Goal: Task Accomplishment & Management: Complete application form

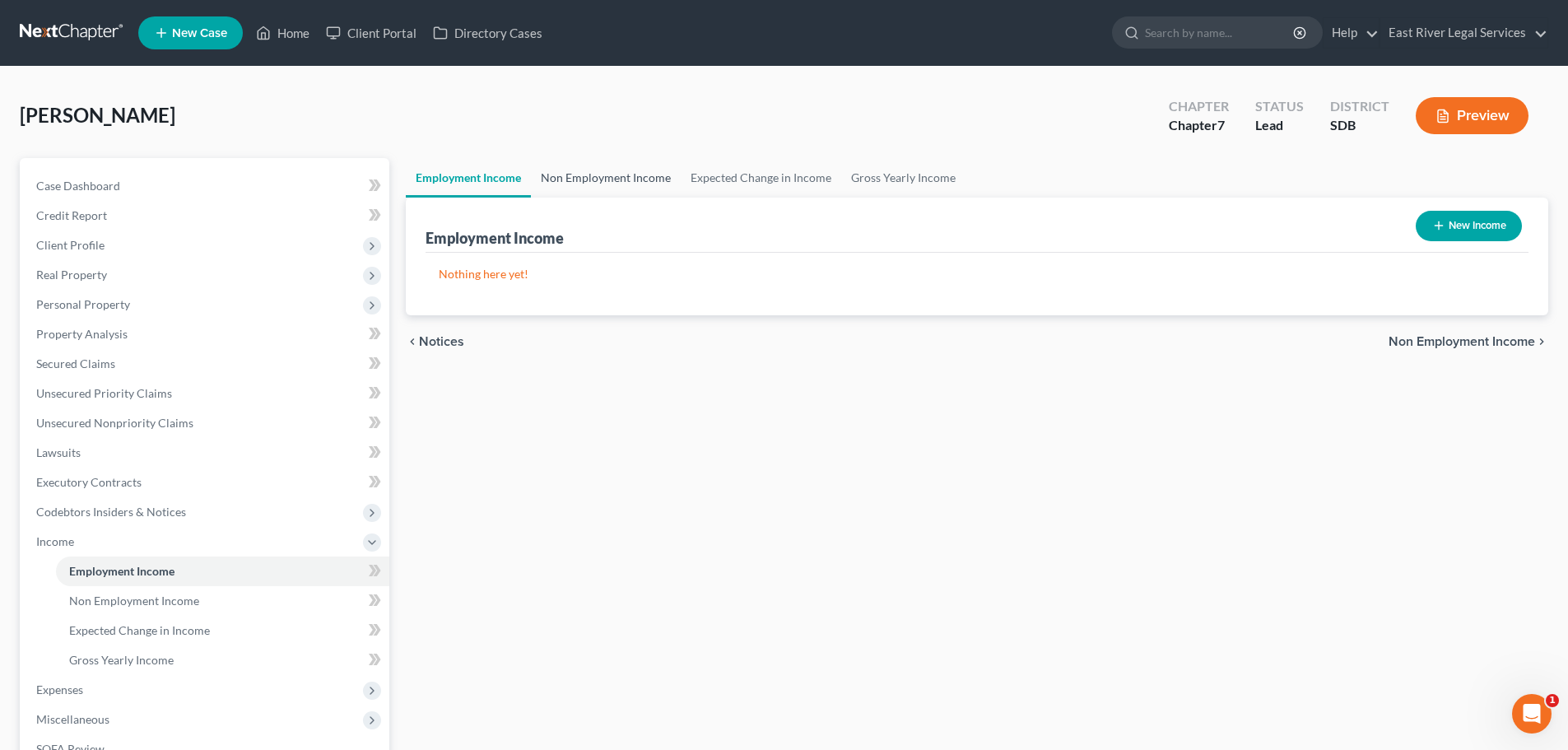
click at [598, 174] on link "Non Employment Income" at bounding box center [605, 177] width 150 height 40
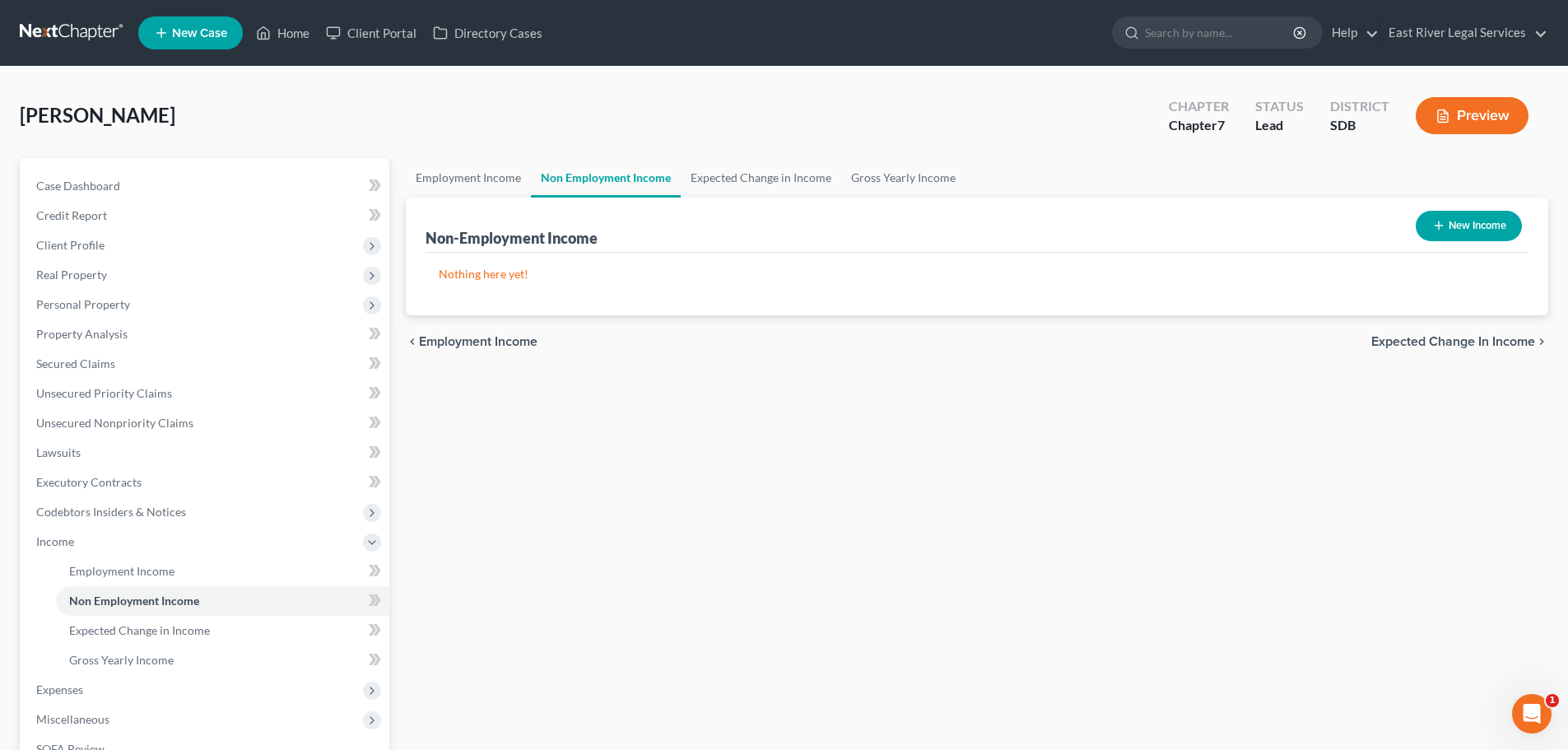
click at [1471, 221] on button "New Income" at bounding box center [1468, 226] width 106 height 31
select select "0"
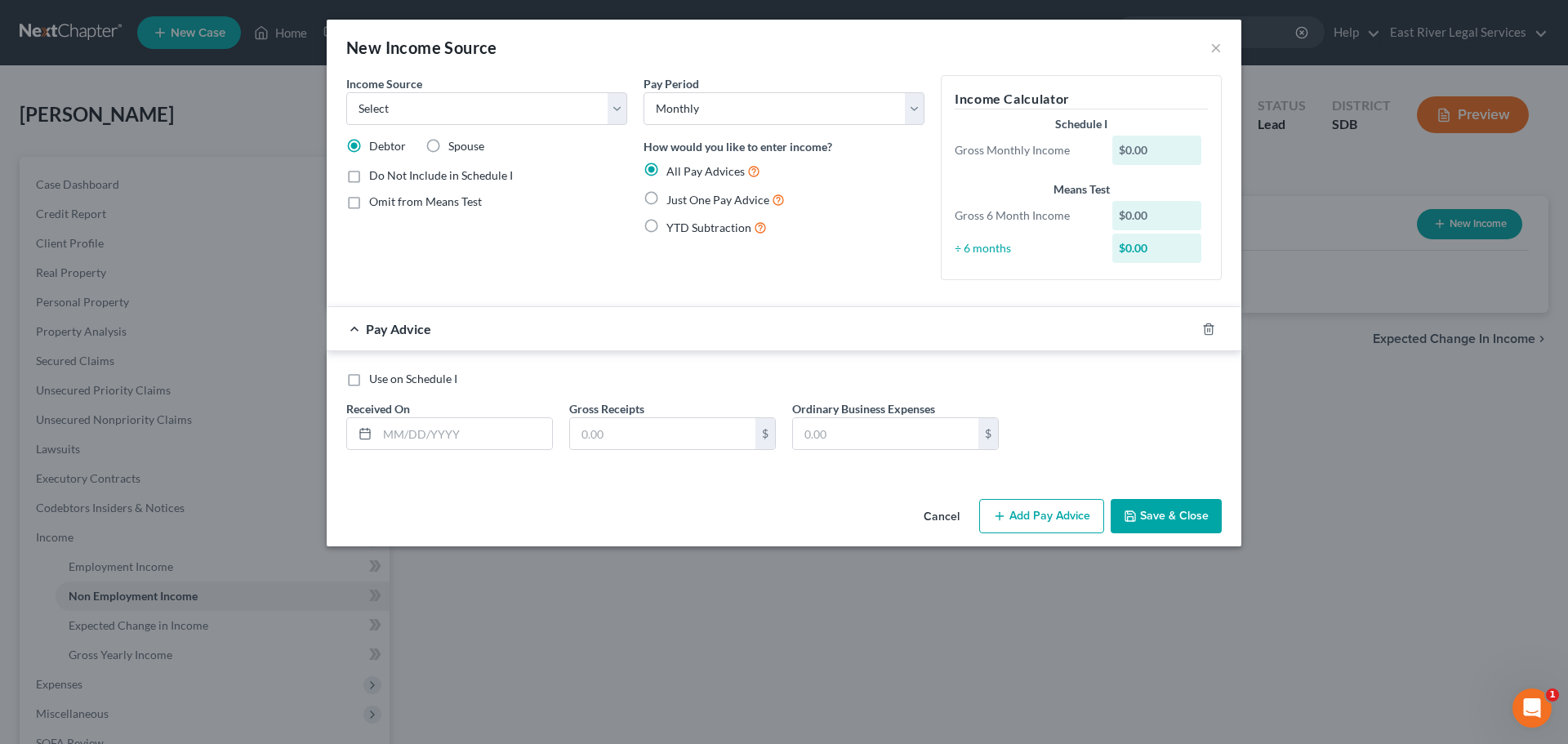
click at [940, 513] on button "Cancel" at bounding box center [941, 517] width 62 height 33
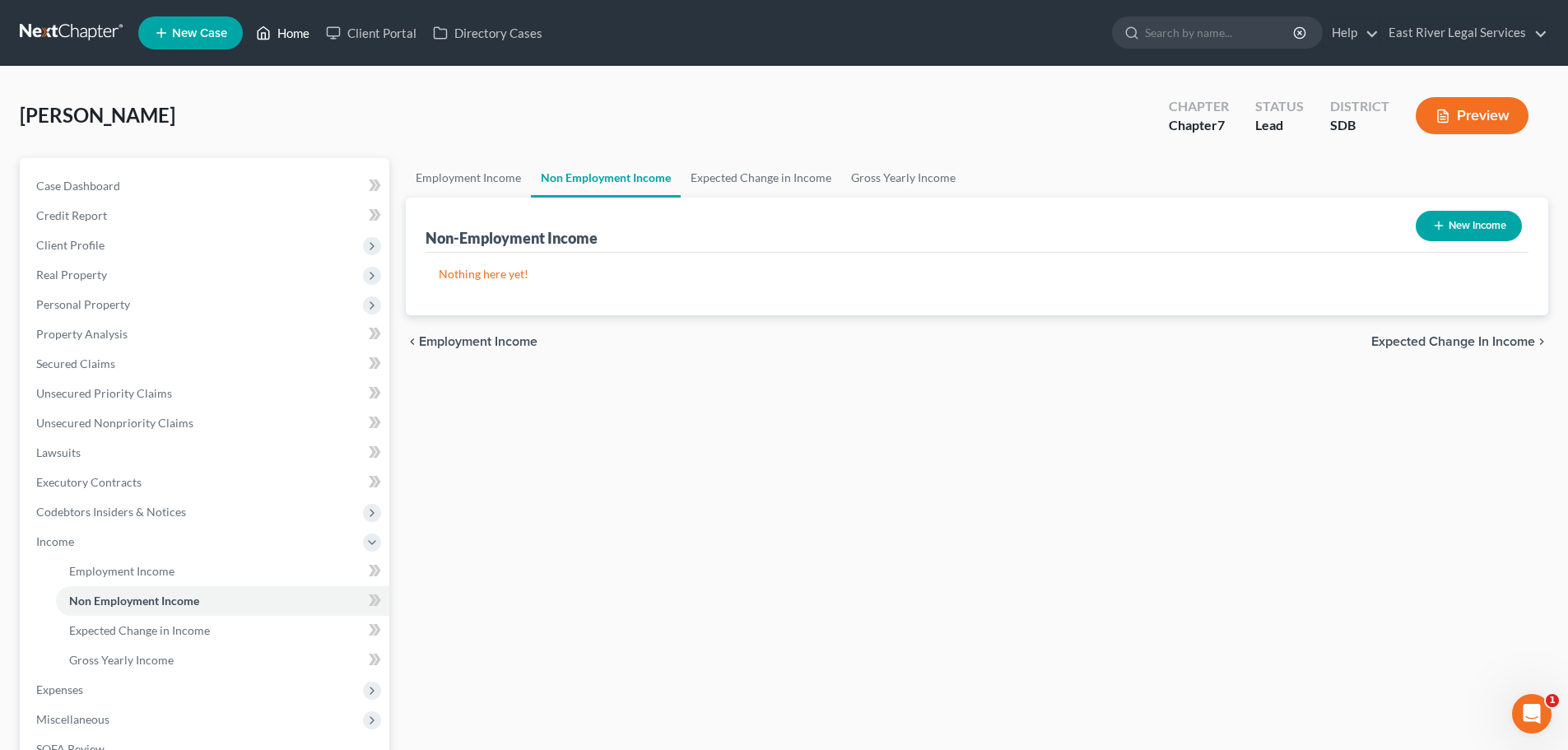
click at [292, 36] on link "Home" at bounding box center [282, 33] width 70 height 30
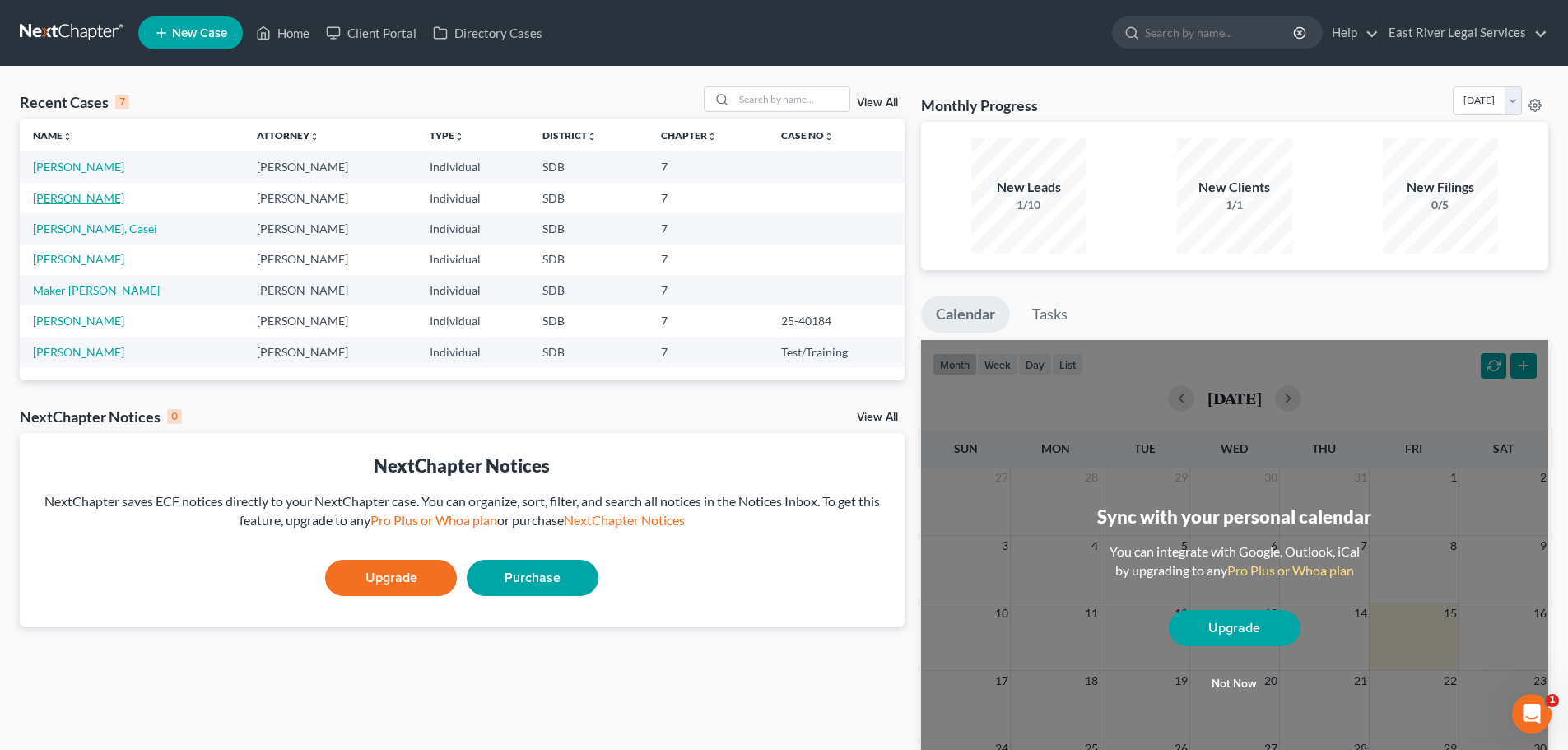
click at [72, 199] on link "[PERSON_NAME]" at bounding box center [78, 198] width 92 height 14
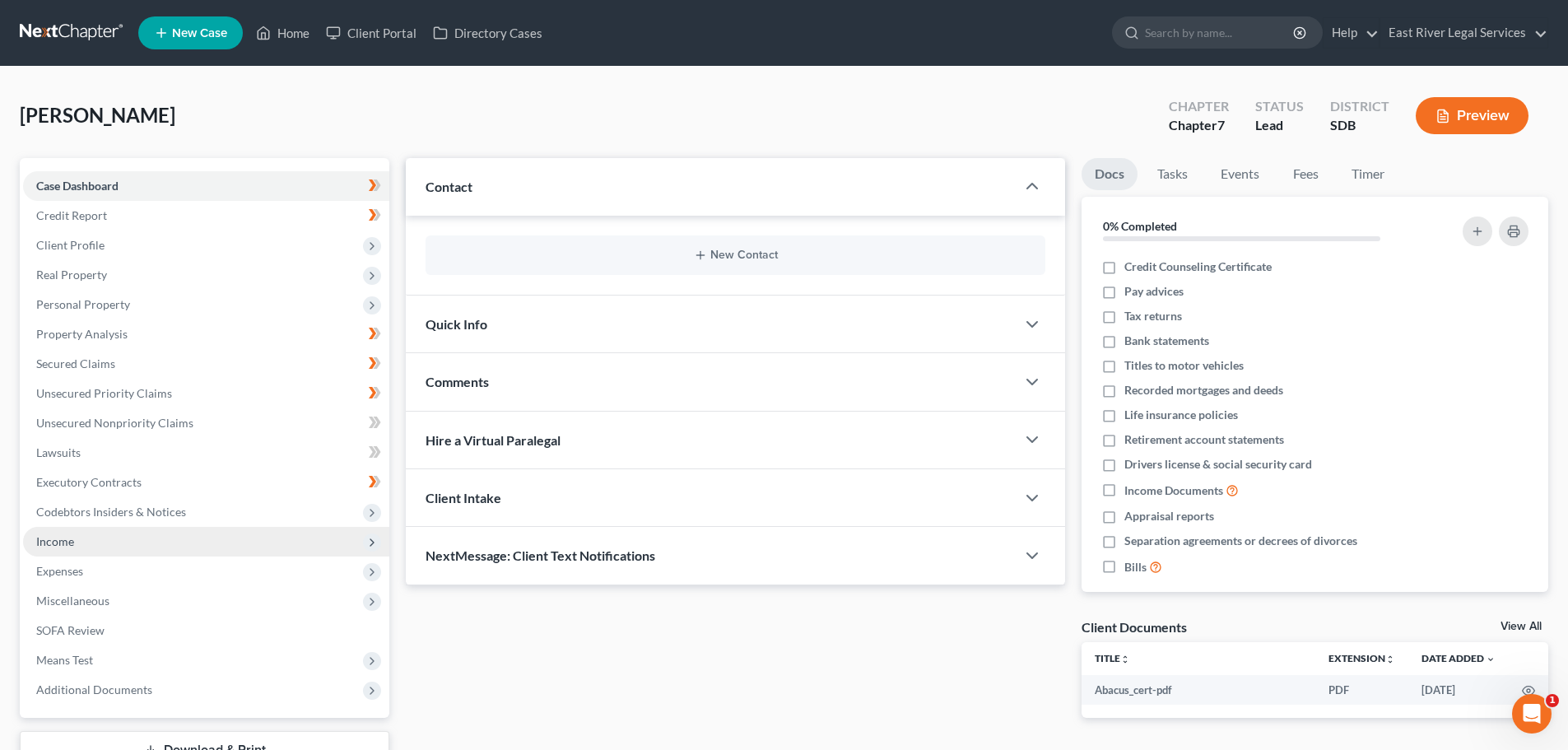
click at [75, 544] on span "Income" at bounding box center [206, 541] width 366 height 30
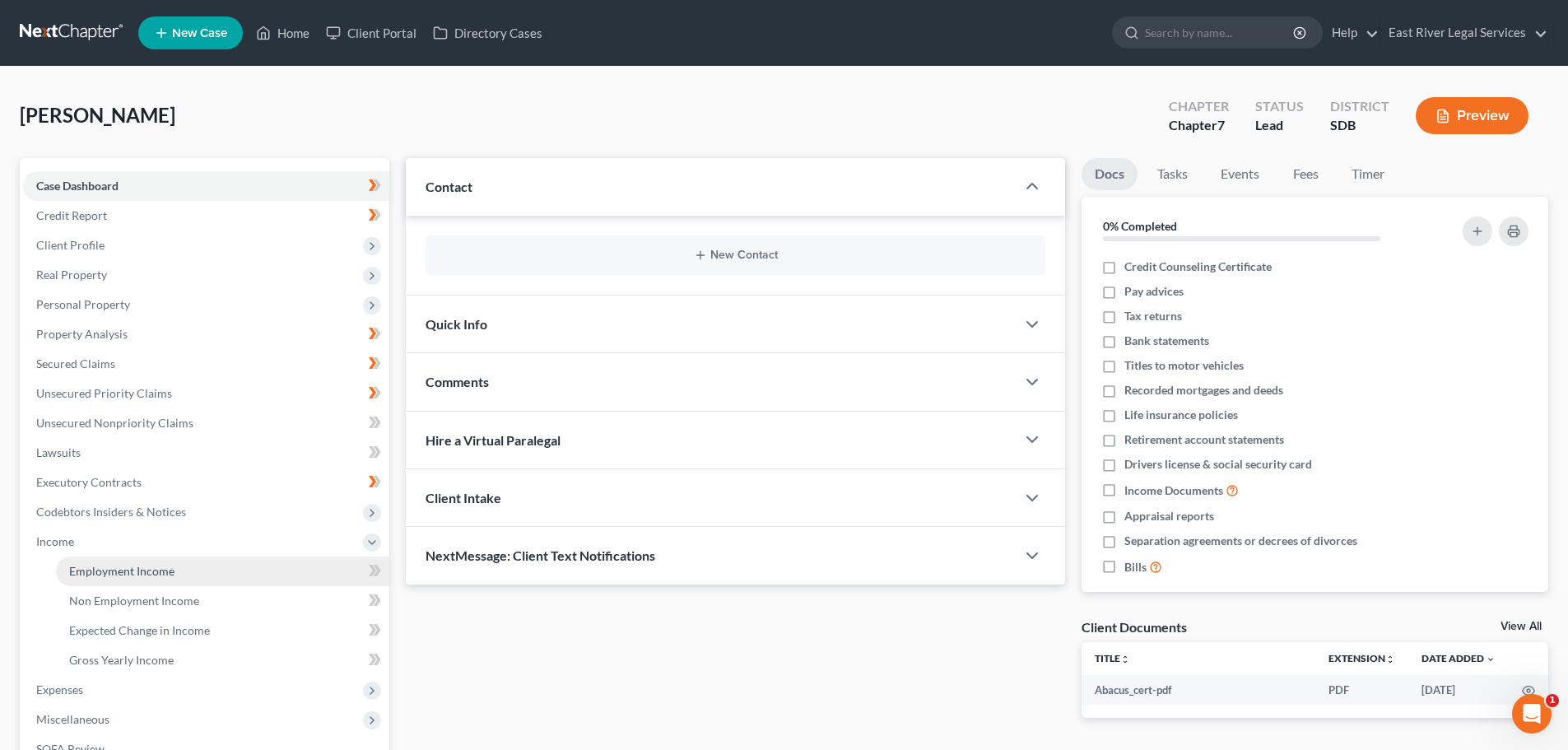
click at [102, 572] on span "Employment Income" at bounding box center [122, 570] width 105 height 14
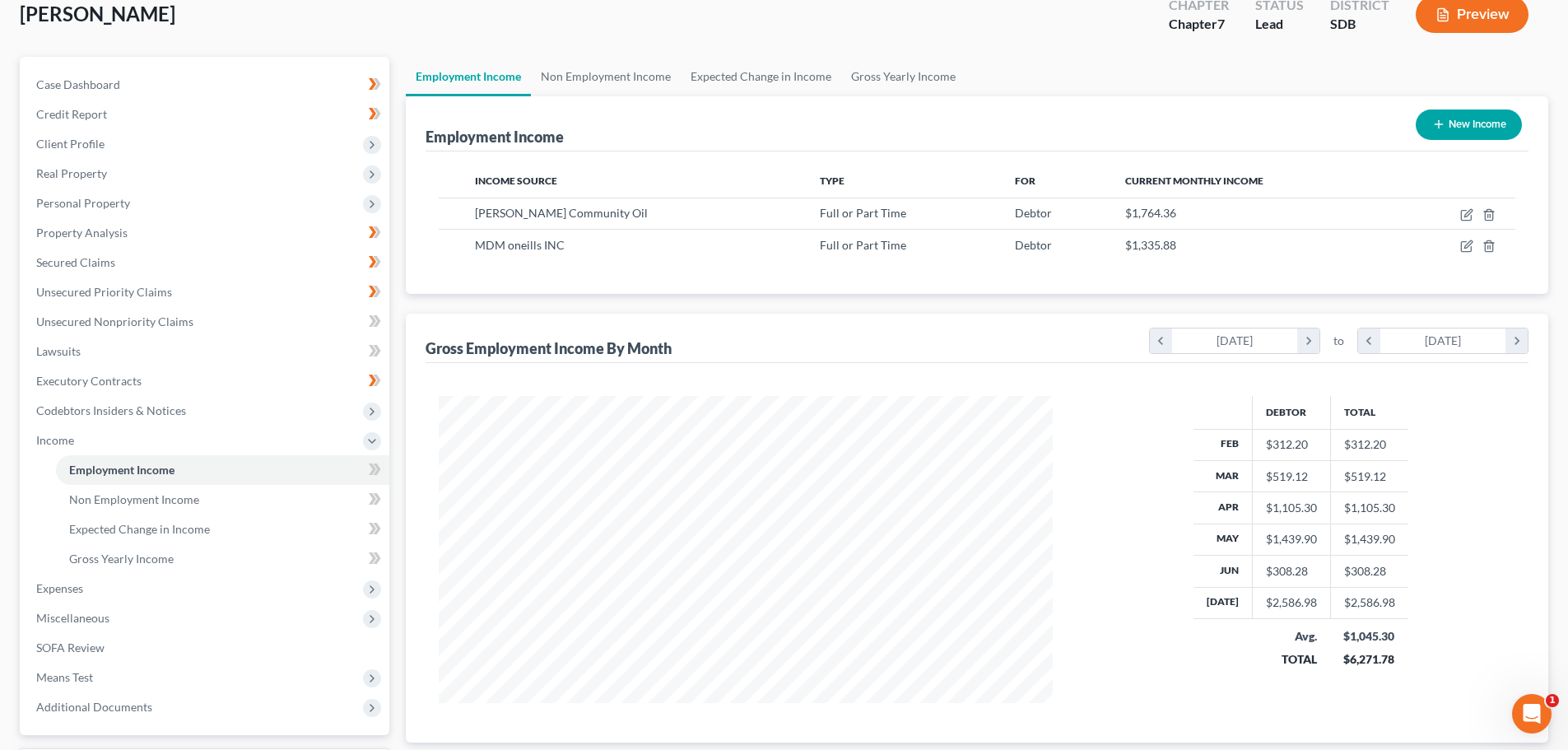
scroll to position [79, 0]
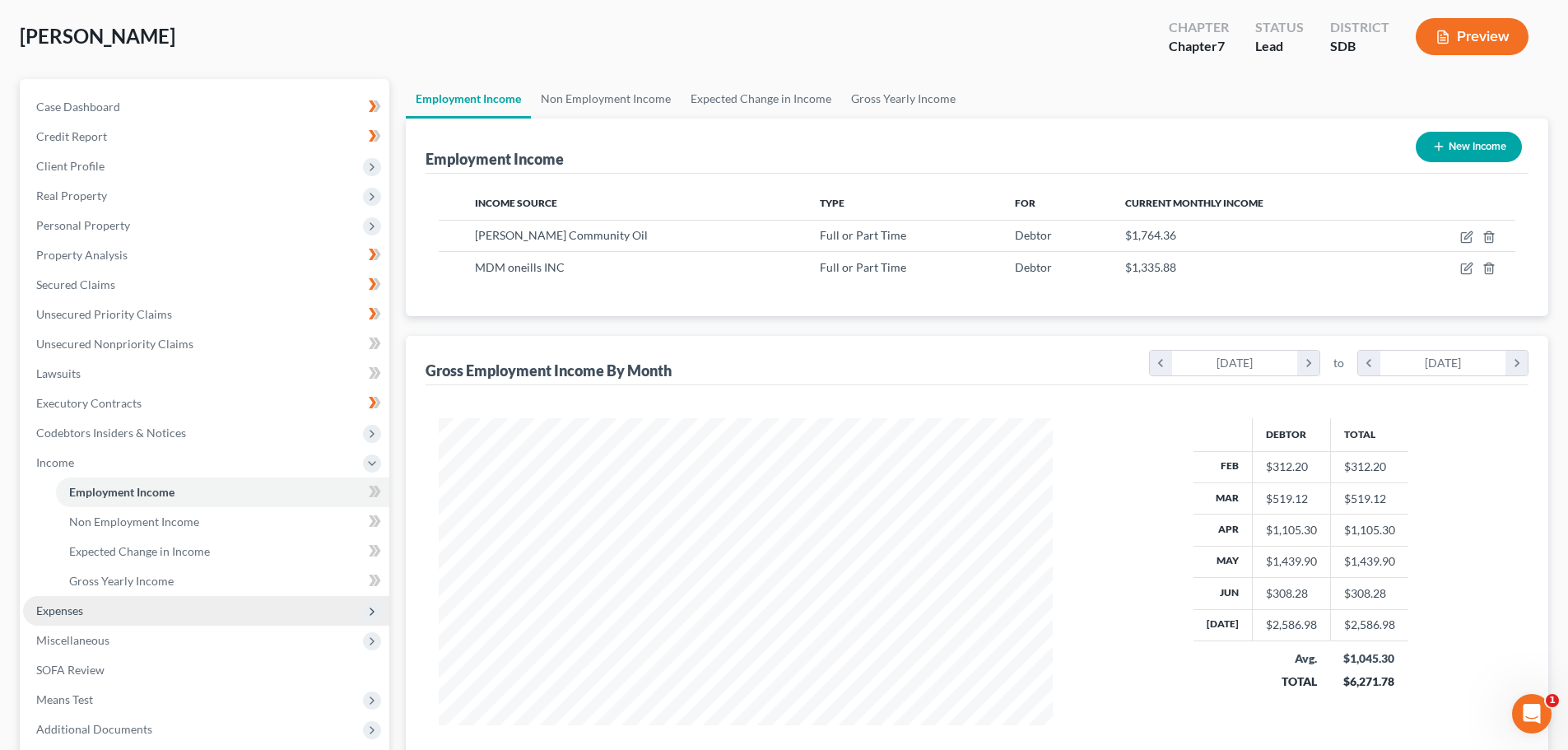
click at [132, 616] on span "Expenses" at bounding box center [206, 610] width 366 height 30
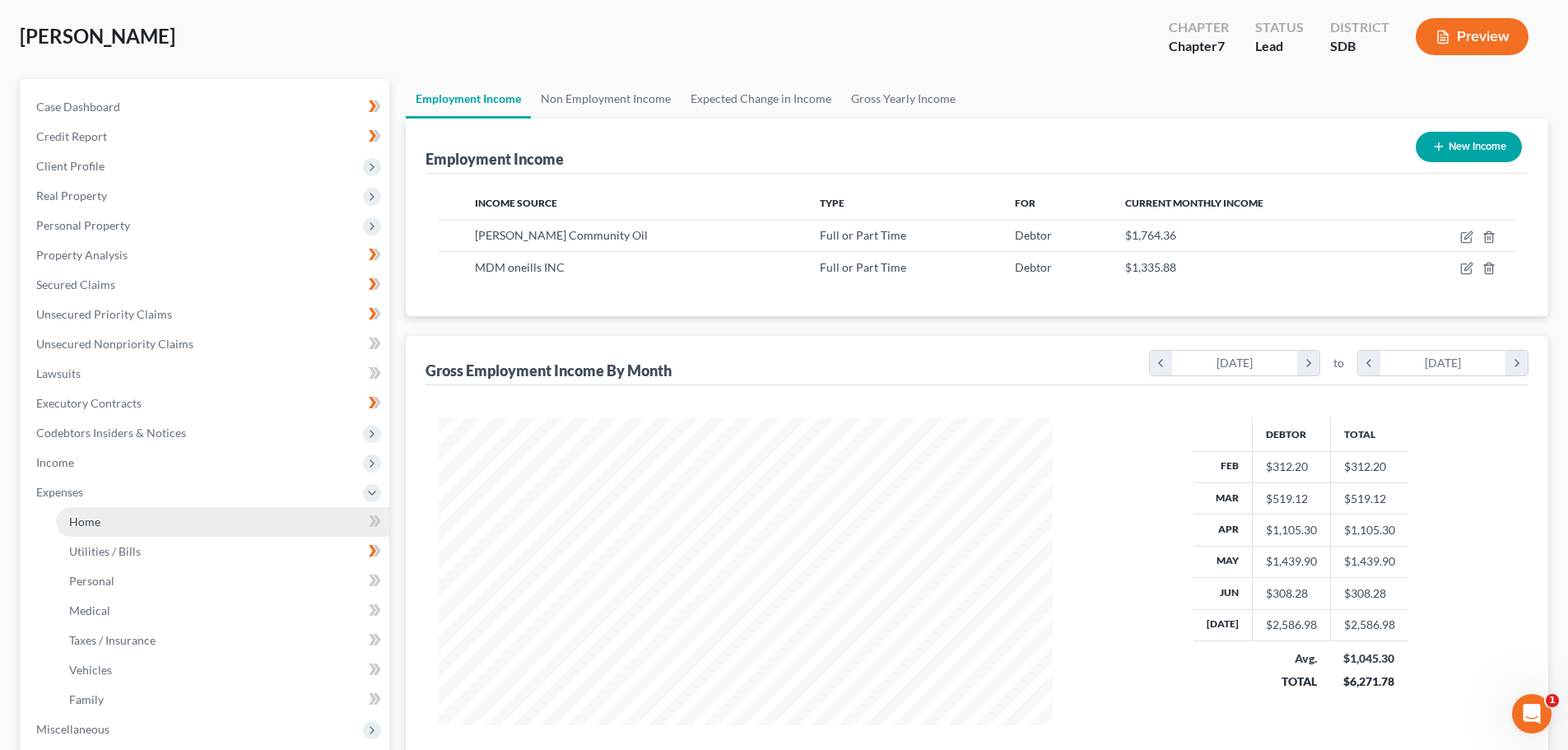
click at [138, 528] on link "Home" at bounding box center [222, 521] width 334 height 30
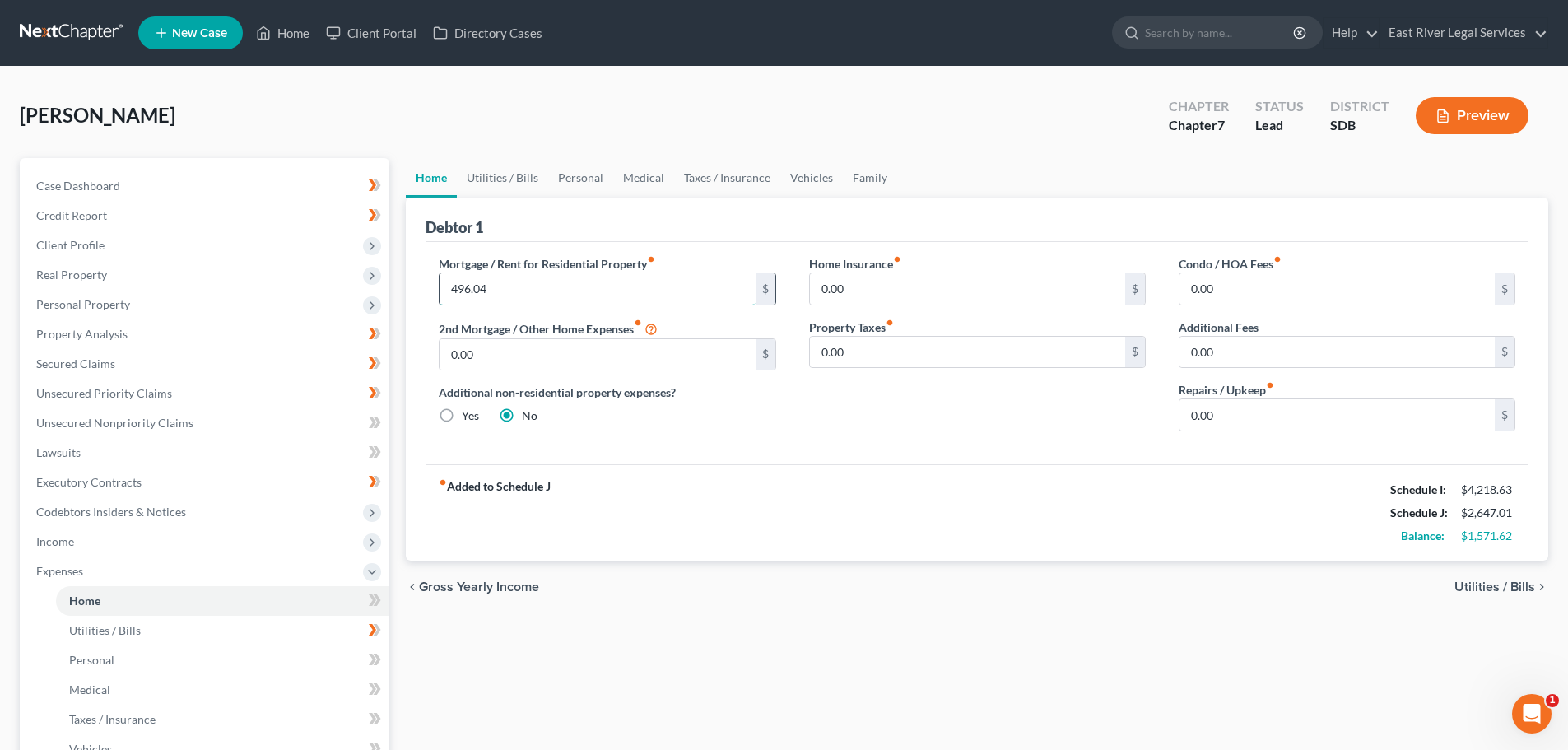
click at [624, 286] on input "496.04" at bounding box center [597, 289] width 315 height 31
click at [1483, 589] on span "Utilities / Bills" at bounding box center [1495, 587] width 80 height 14
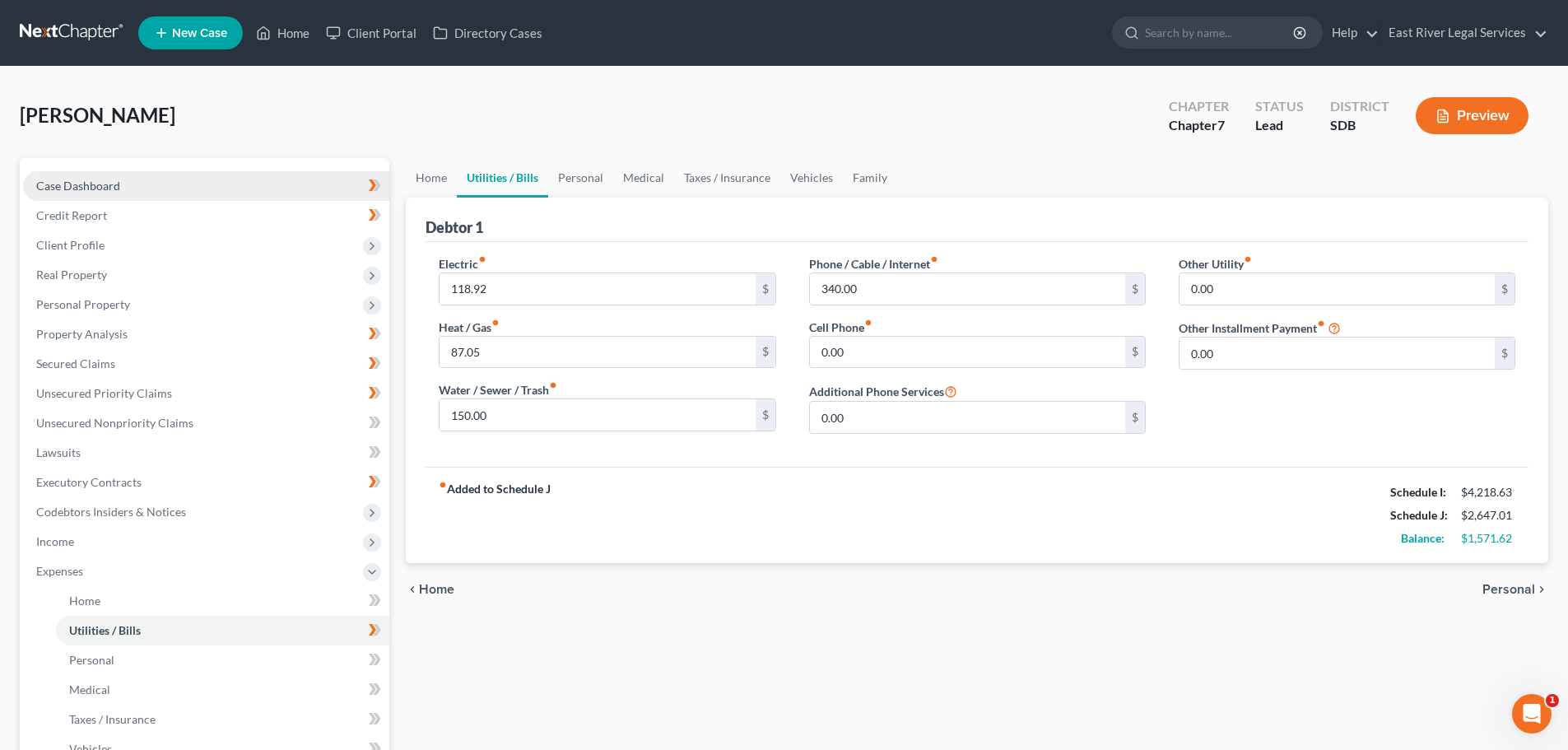
click at [72, 196] on link "Case Dashboard" at bounding box center [206, 186] width 366 height 30
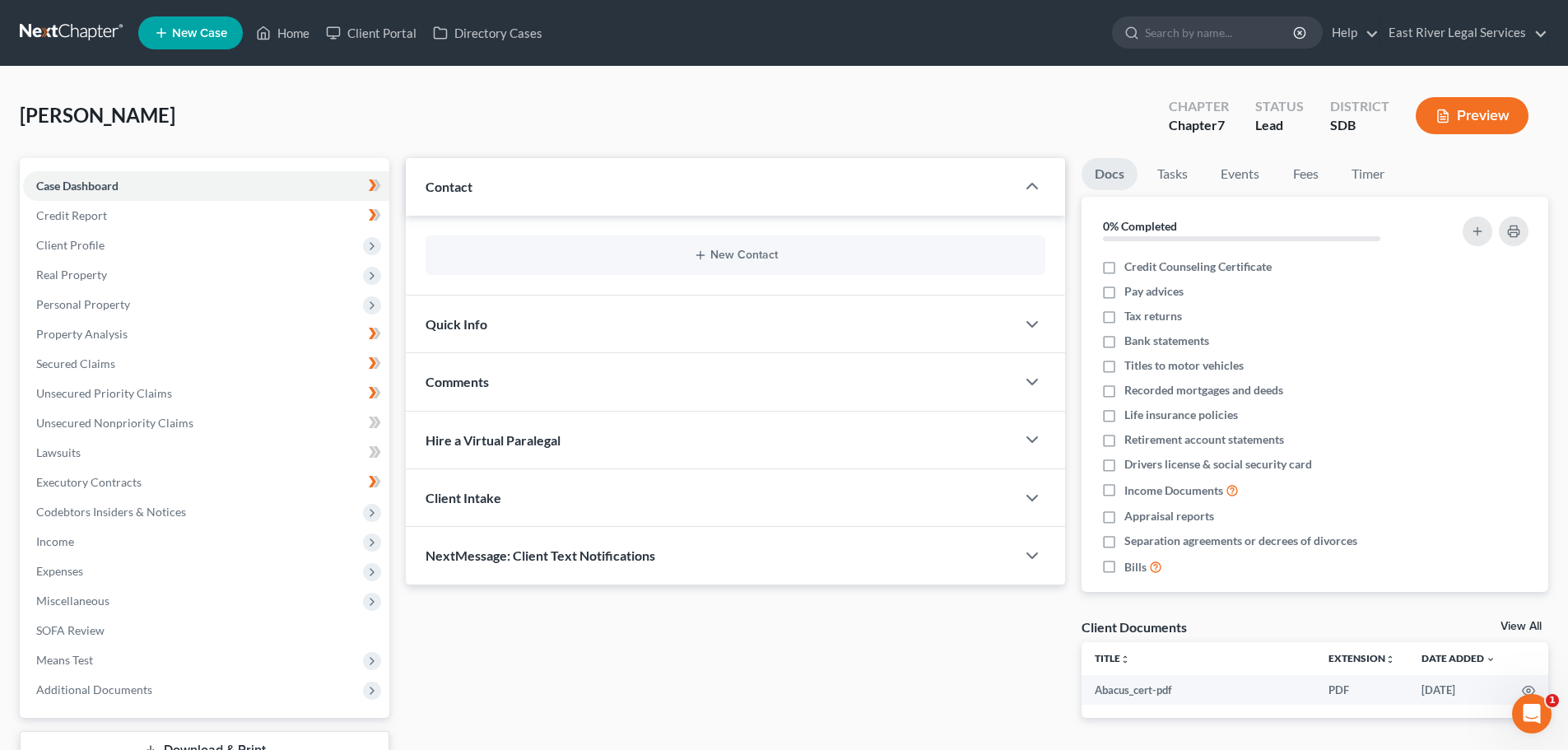
click at [582, 84] on div "[PERSON_NAME] Upgraded Chapter Chapter 7 Status Lead District SDB Preview Petit…" at bounding box center [784, 455] width 1568 height 778
click at [73, 541] on span "Income" at bounding box center [54, 541] width 38 height 14
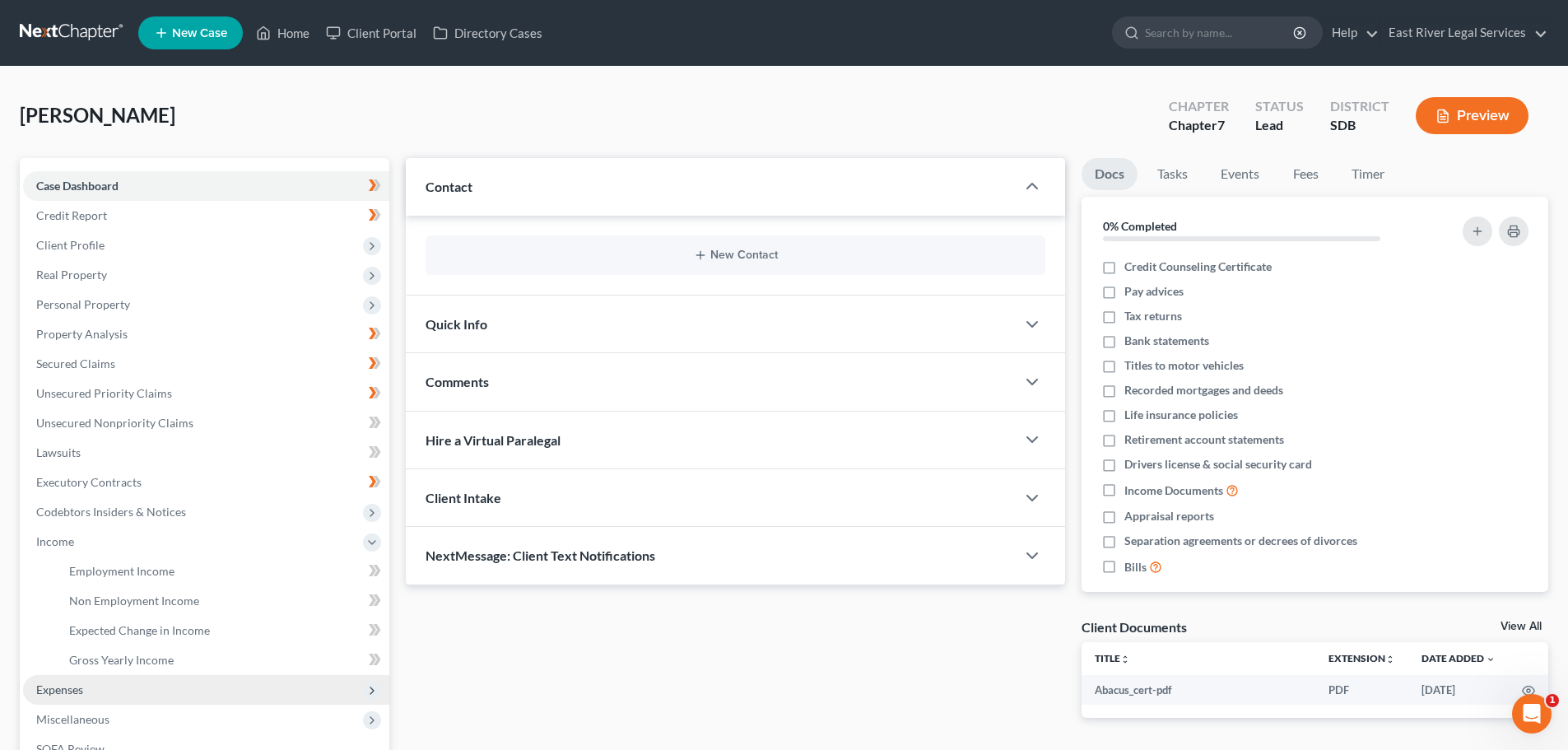
click at [62, 682] on span "Expenses" at bounding box center [59, 689] width 47 height 14
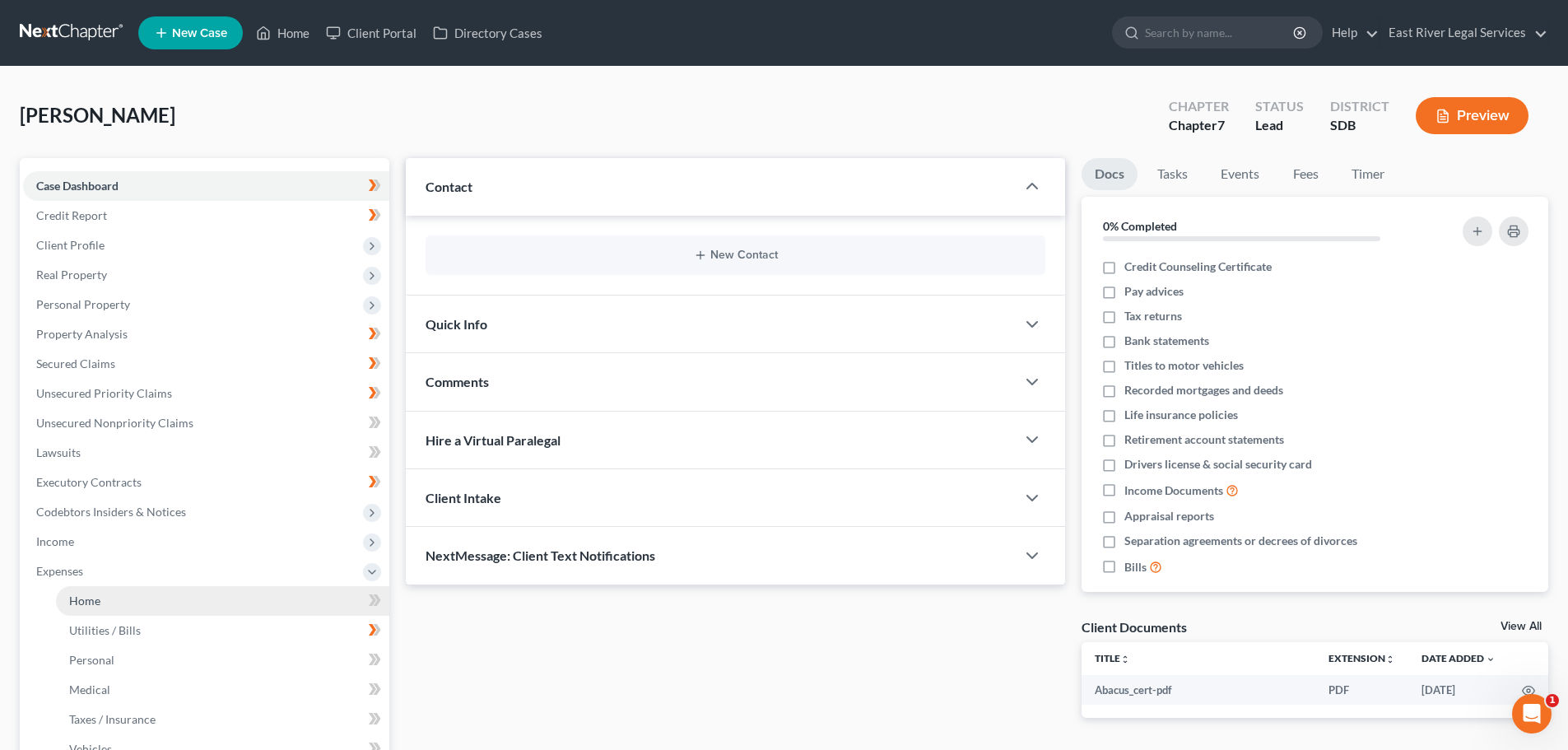
click at [102, 602] on link "Home" at bounding box center [222, 600] width 334 height 30
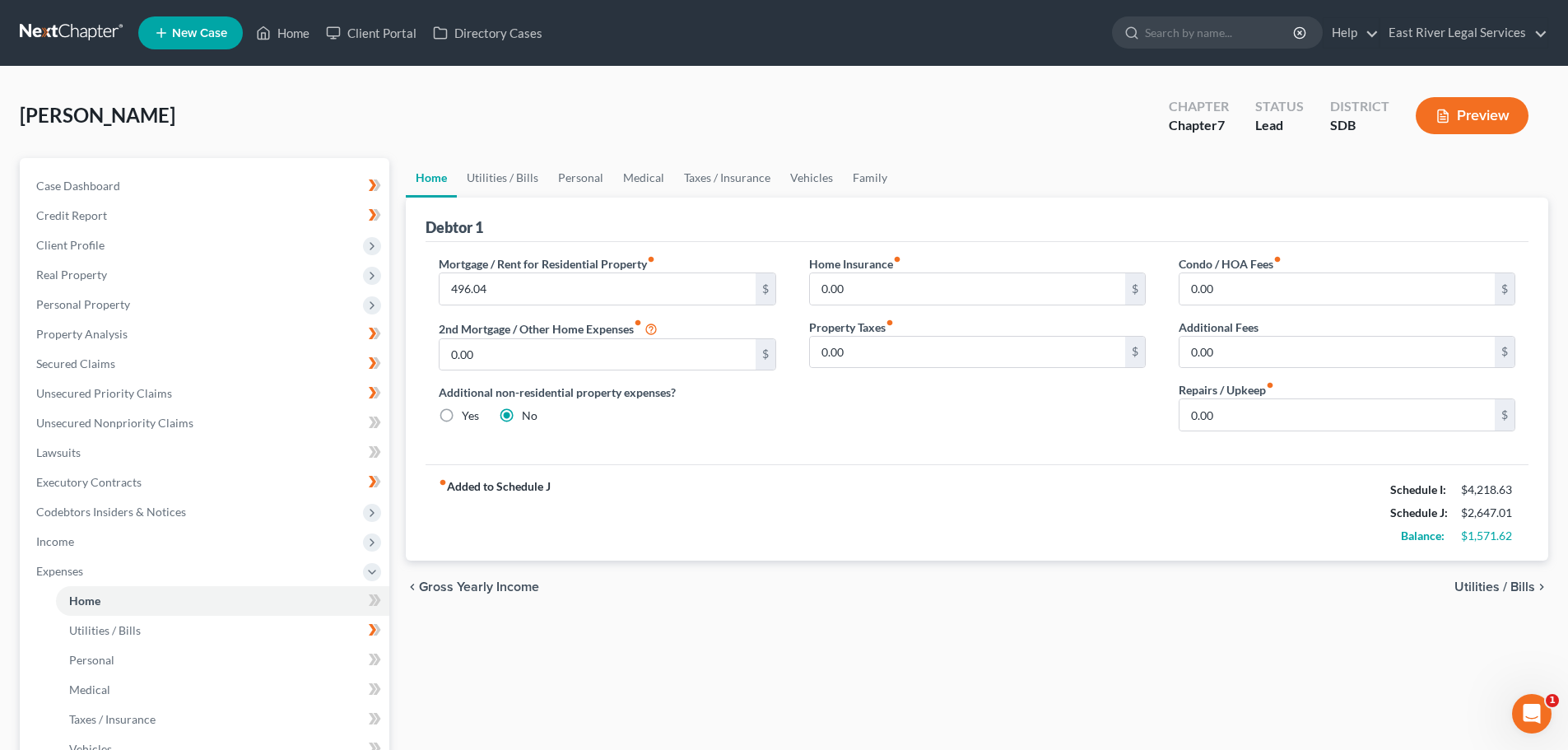
click at [830, 407] on div "Home Insurance fiber_manual_record 0.00 $ Property Taxes fiber_manual_record 0.…" at bounding box center [977, 350] width 369 height 189
click at [63, 548] on span "Income" at bounding box center [206, 541] width 366 height 30
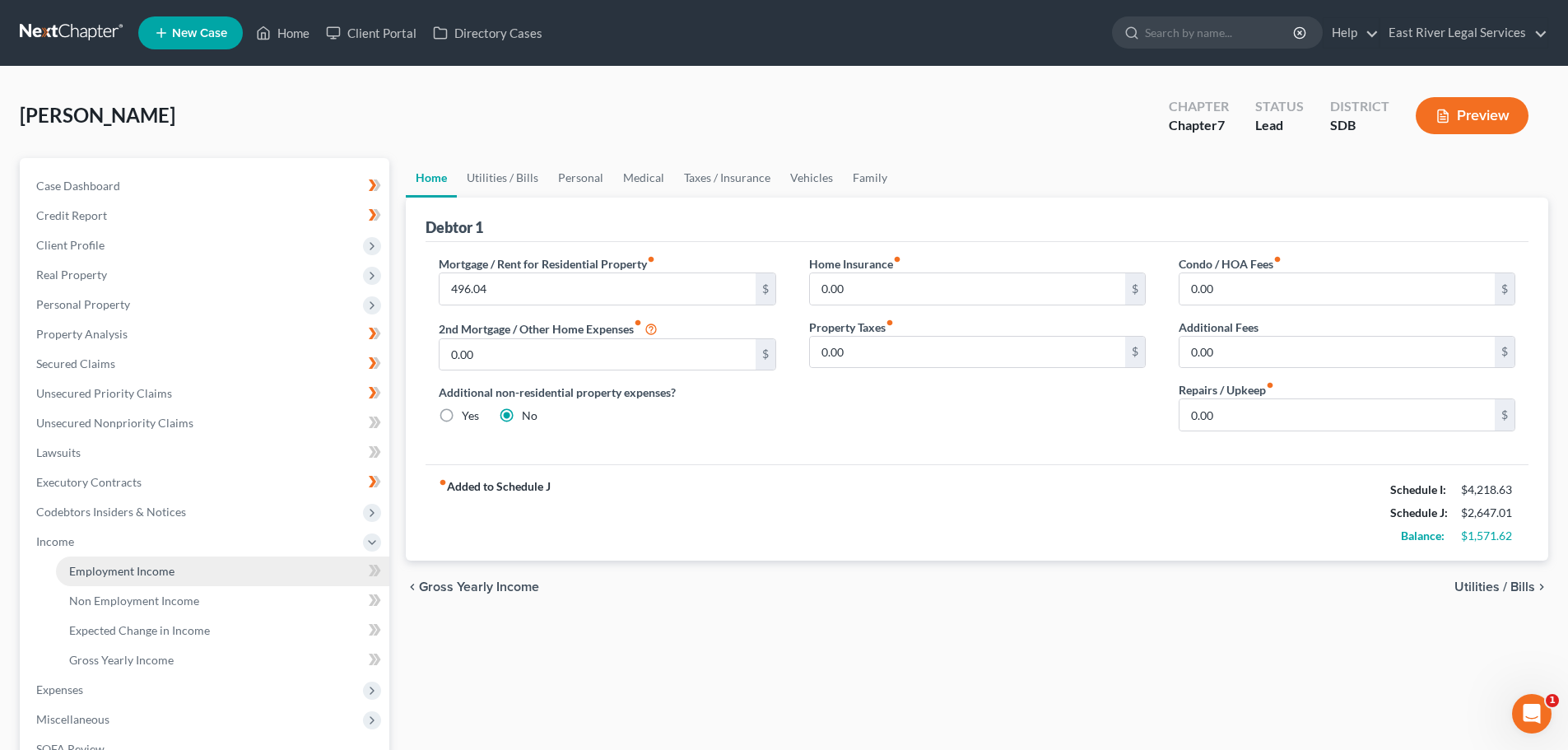
click at [146, 561] on link "Employment Income" at bounding box center [222, 571] width 334 height 30
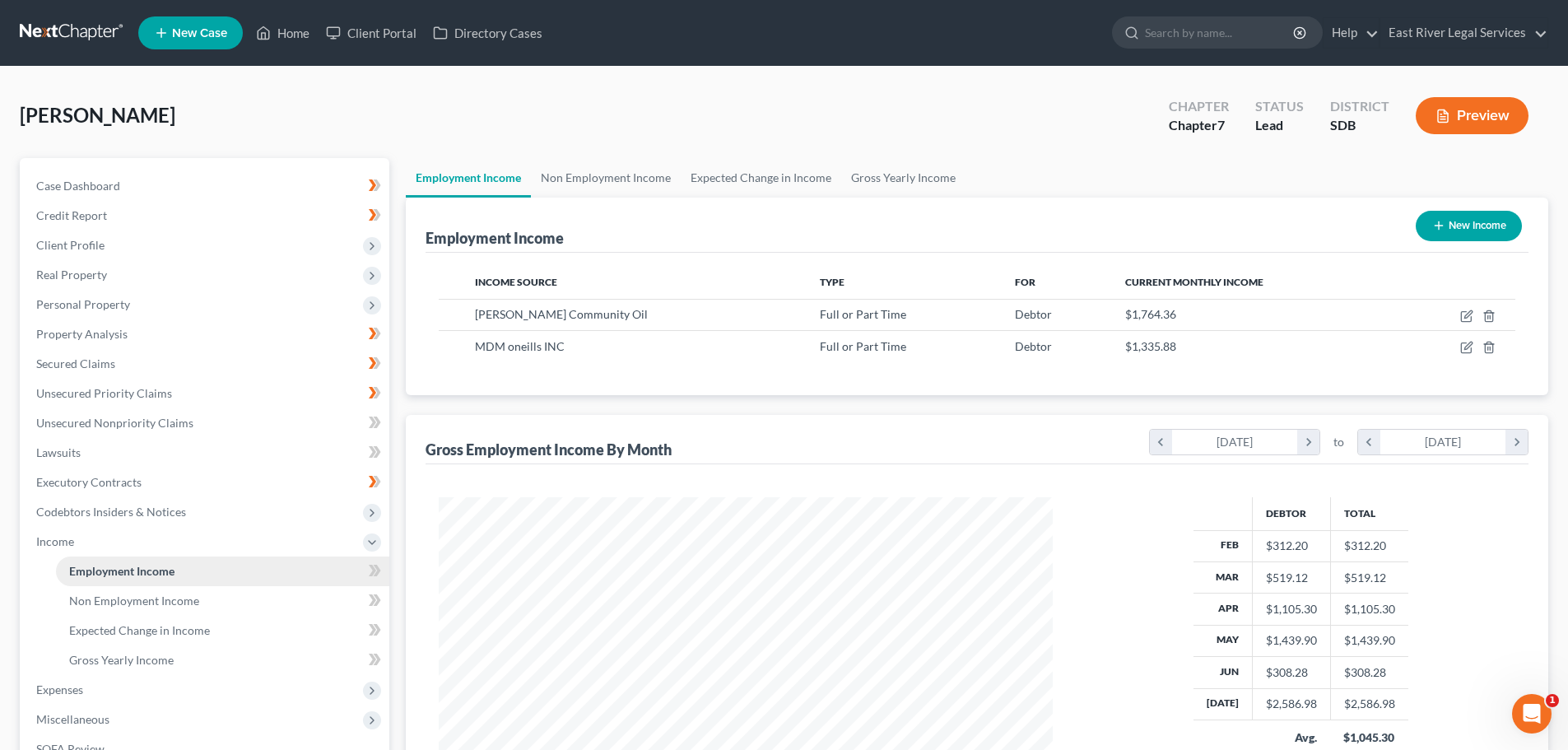
click at [139, 568] on span "Employment Income" at bounding box center [122, 570] width 105 height 14
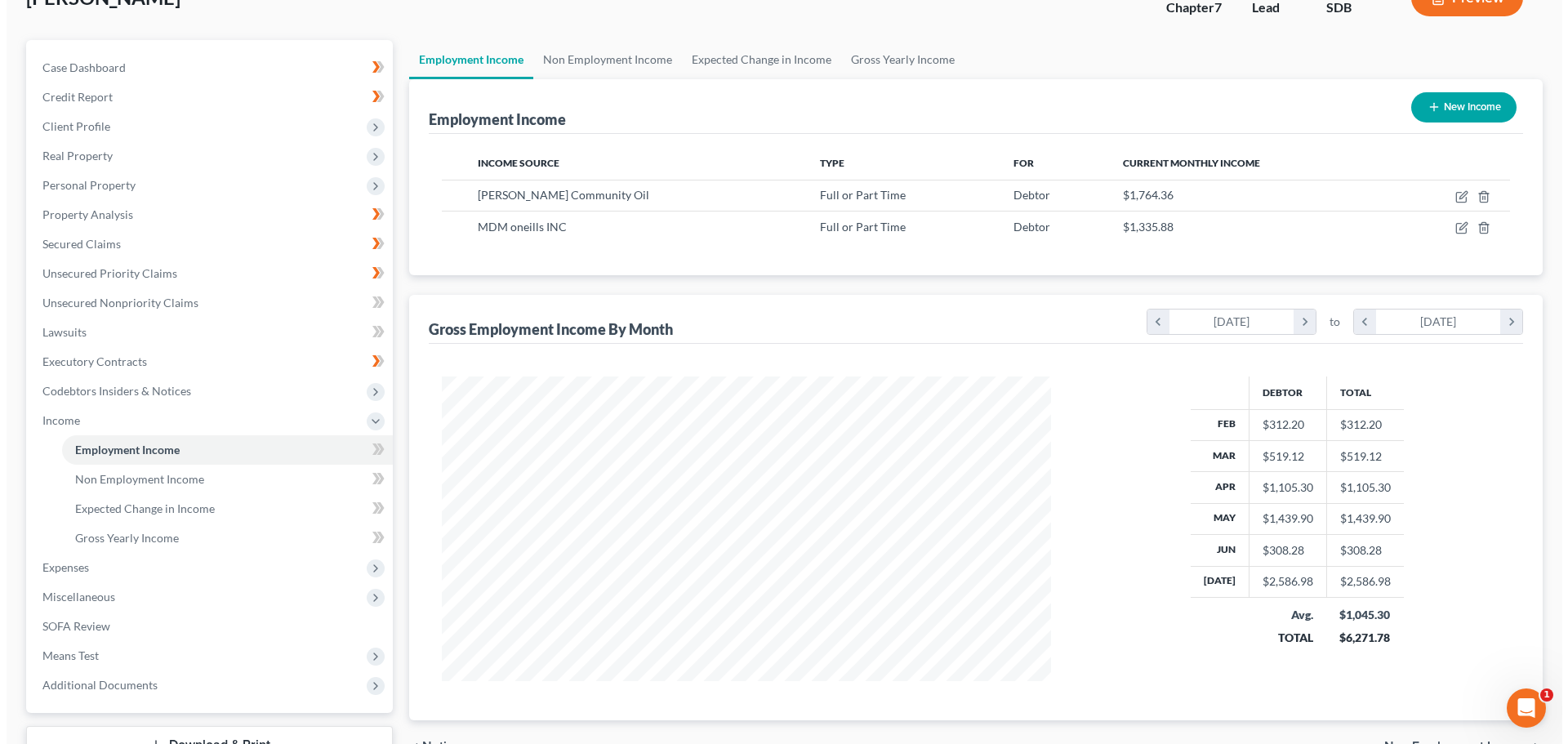
scroll to position [242, 0]
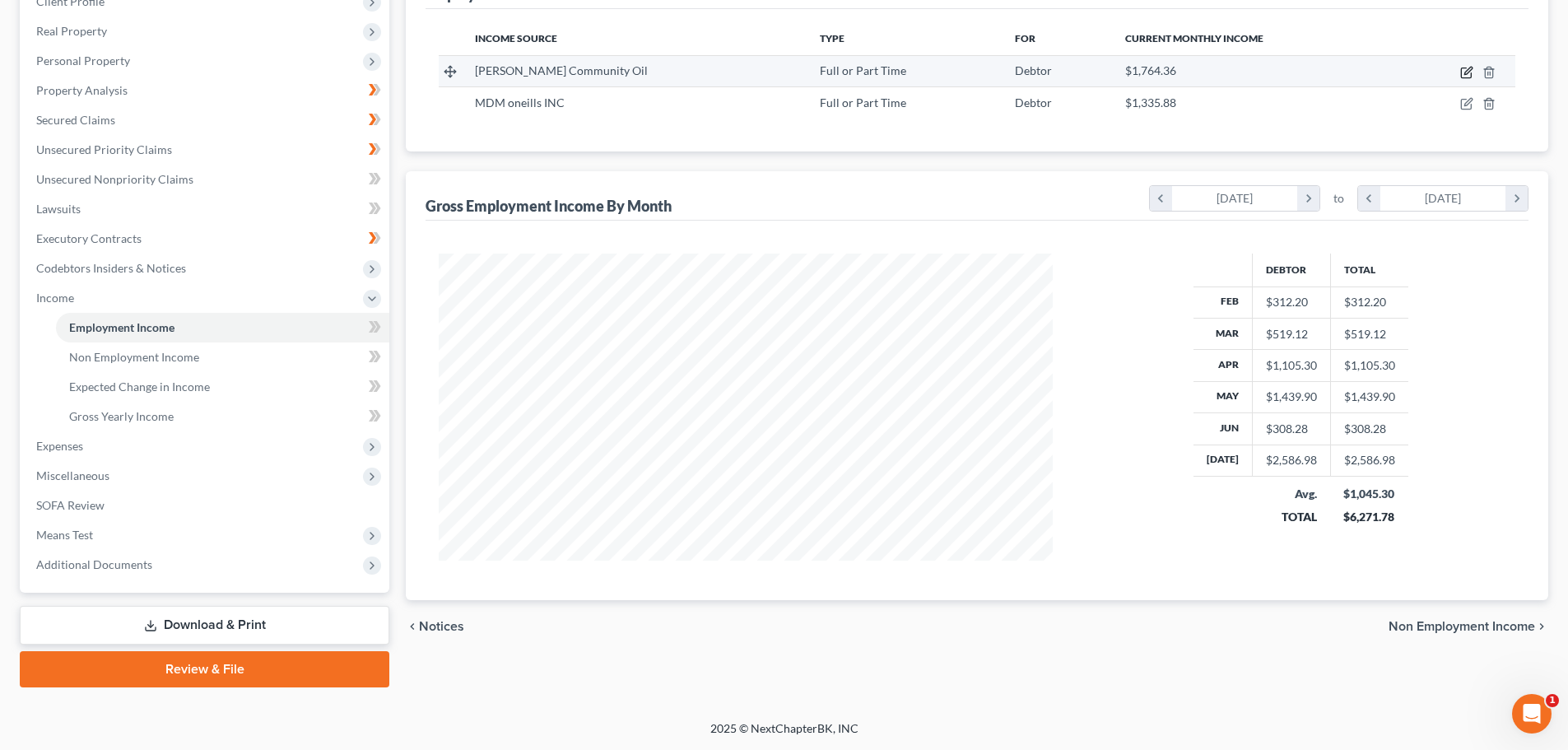
click at [1467, 74] on icon "button" at bounding box center [1468, 71] width 8 height 8
select select "0"
select select "43"
select select "2"
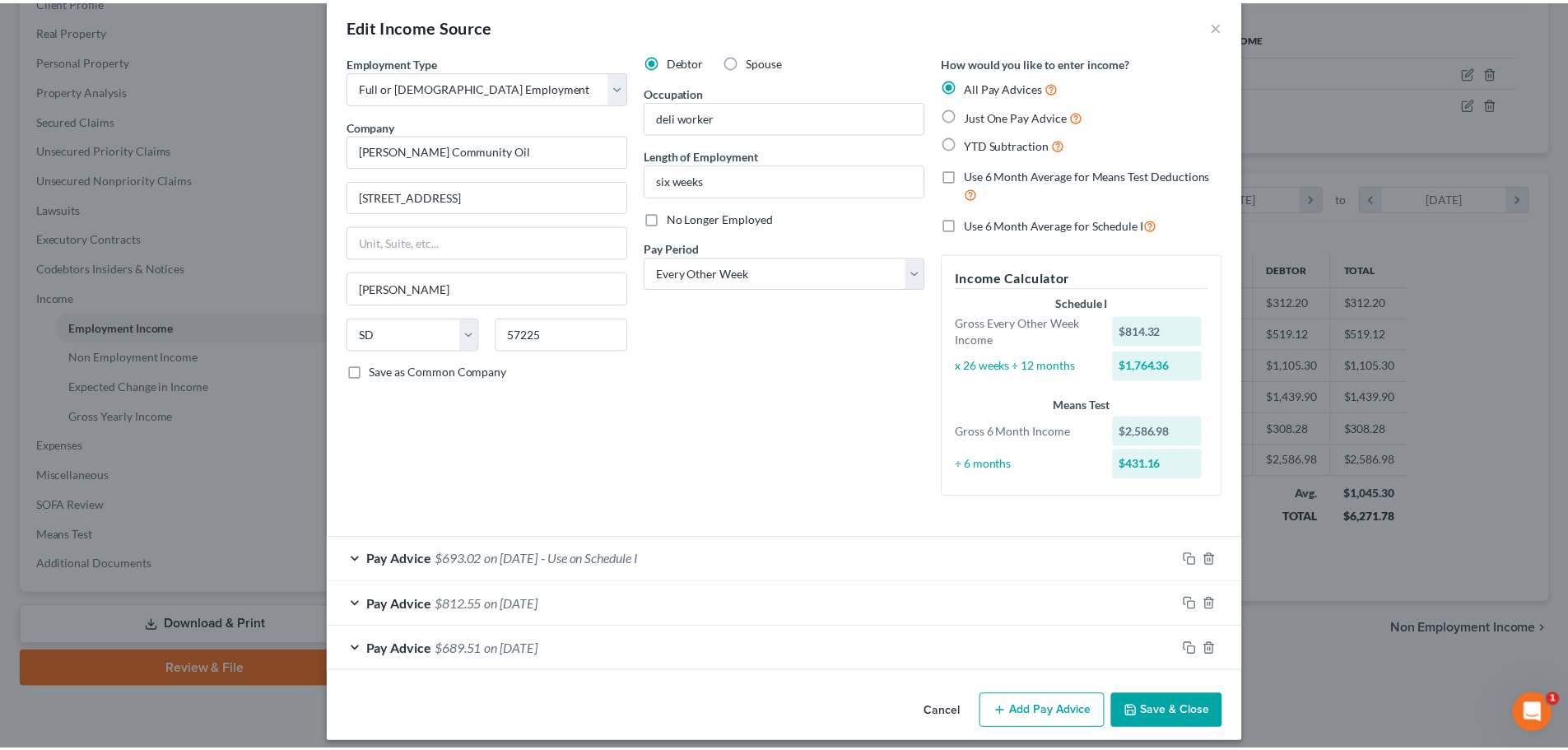
scroll to position [35, 0]
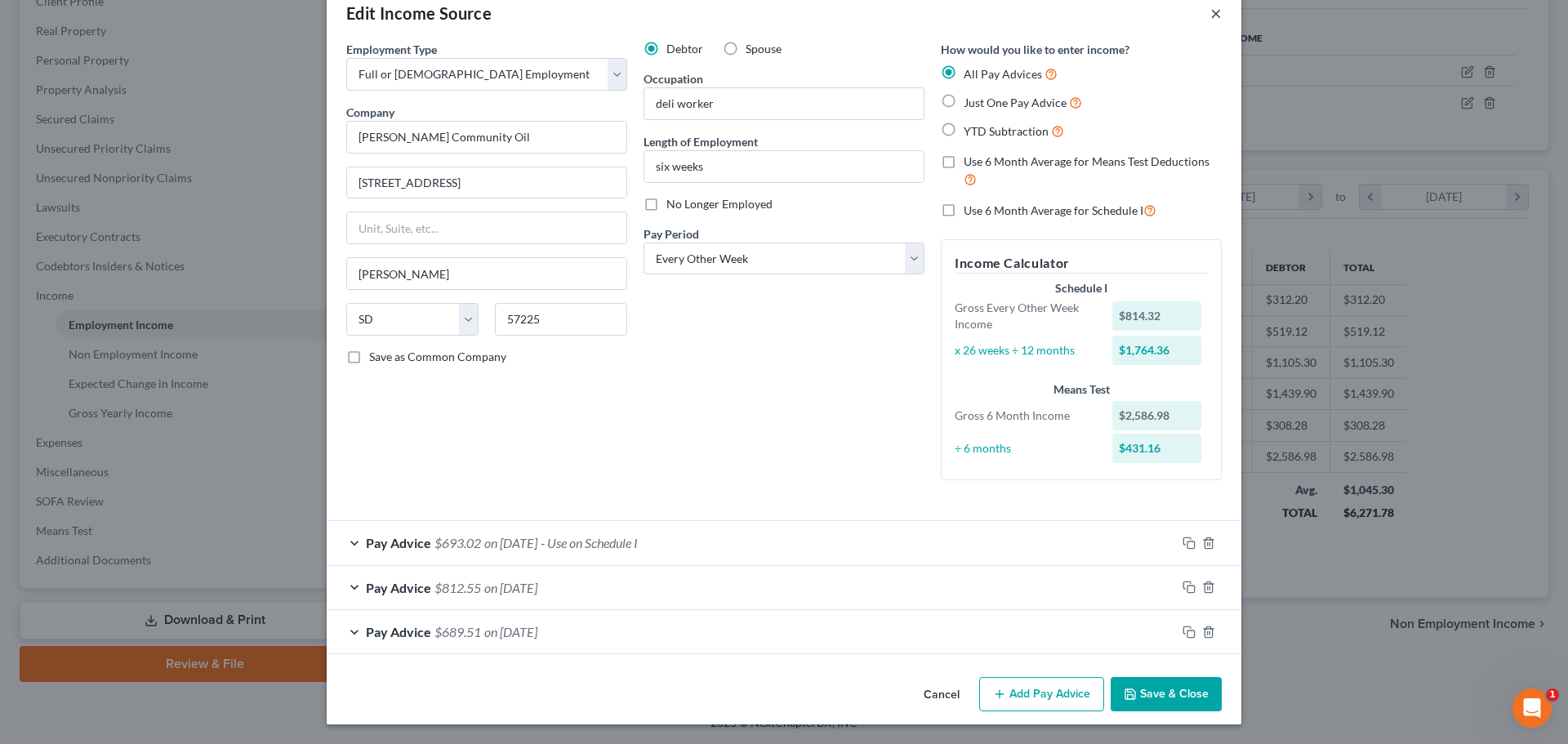
click at [1212, 14] on button "×" at bounding box center [1216, 12] width 12 height 19
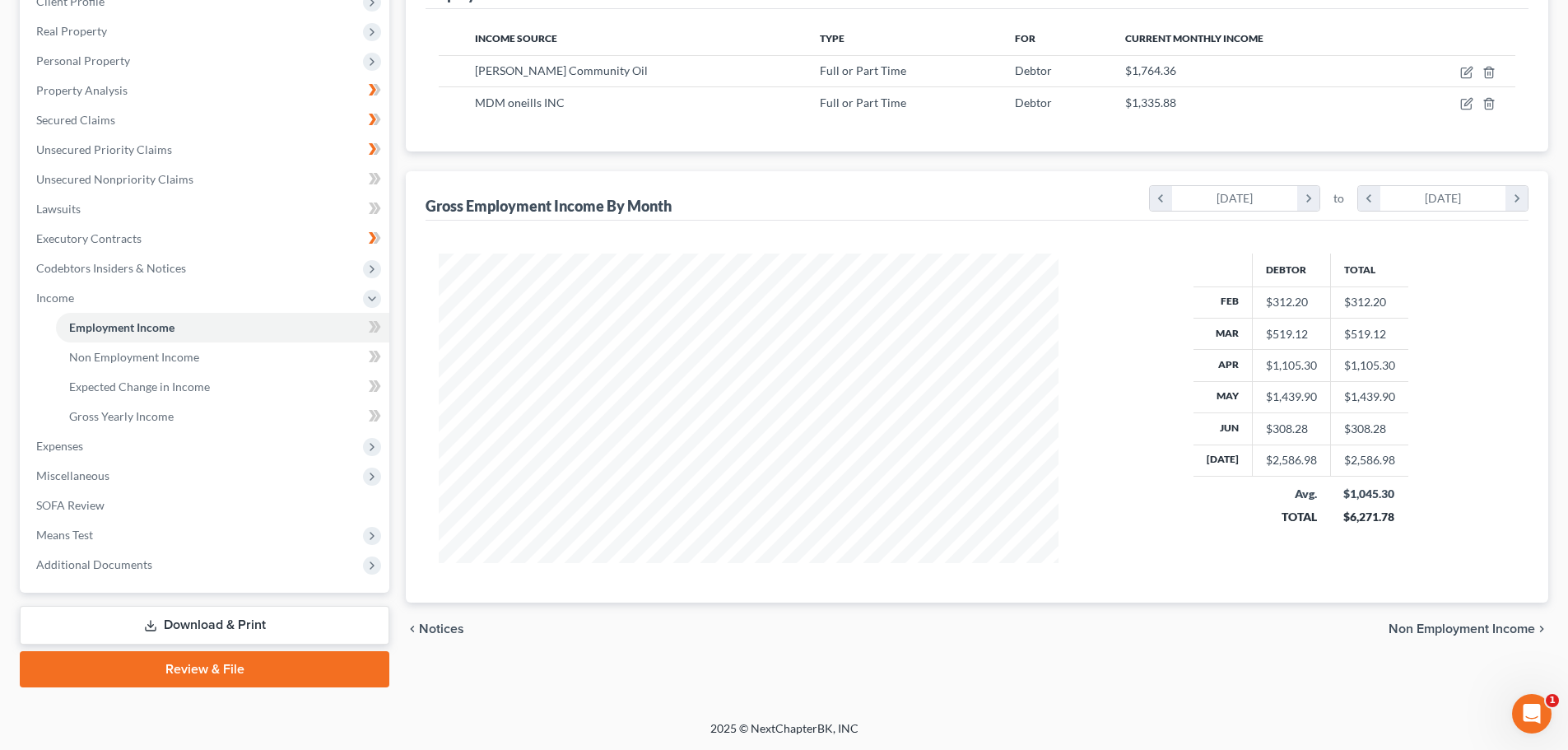
scroll to position [822617, 822458]
